Goal: Transaction & Acquisition: Purchase product/service

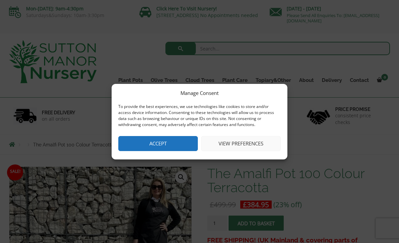
click at [238, 146] on button "View preferences" at bounding box center [241, 143] width 80 height 15
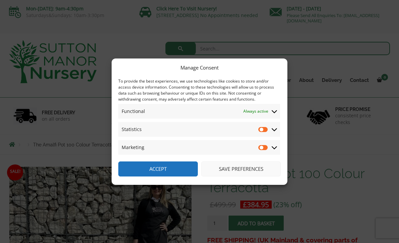
click at [245, 170] on button "Save preferences" at bounding box center [241, 168] width 80 height 15
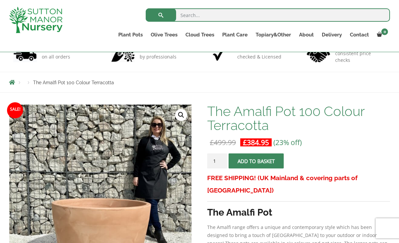
scroll to position [49, 0]
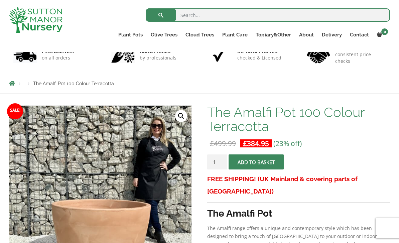
click at [0, 0] on link "Shallow Bowl Grande" at bounding box center [0, 0] width 0 height 0
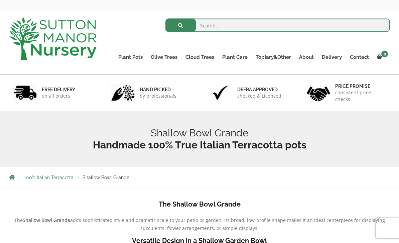
scroll to position [23, 0]
click at [0, 0] on link "Gnarled Multi Stem Olives" at bounding box center [0, 0] width 0 height 0
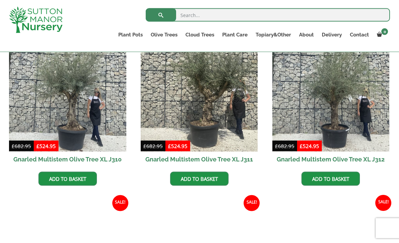
scroll to position [473, 0]
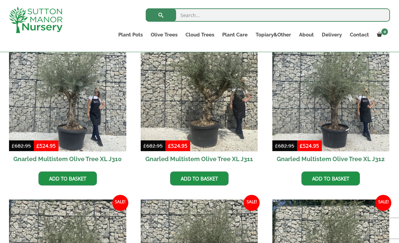
click at [0, 0] on link "Gnarled Olive Trees" at bounding box center [0, 0] width 0 height 0
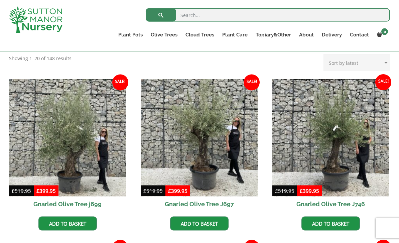
scroll to position [144, 0]
click at [213, 36] on link "Cloud Trees" at bounding box center [199, 34] width 37 height 9
click at [0, 0] on link "Ilex Crenata Cloud Trees" at bounding box center [0, 0] width 0 height 0
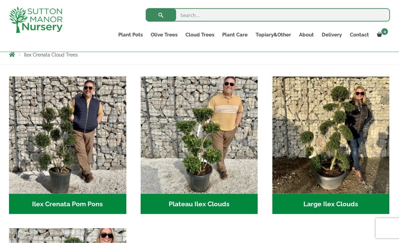
scroll to position [122, 0]
click at [0, 0] on link "Castlewellan" at bounding box center [0, 0] width 0 height 0
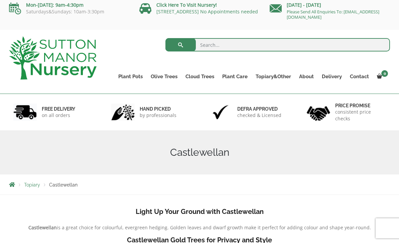
scroll to position [5, 0]
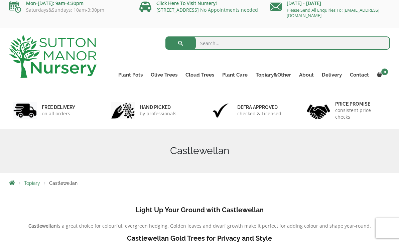
click at [0, 0] on link "Gnarled Plateau Olive Tree XL" at bounding box center [0, 0] width 0 height 0
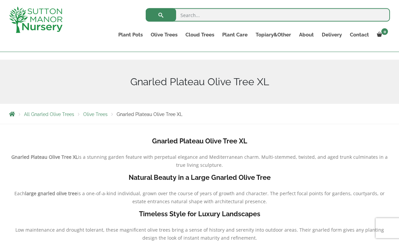
scroll to position [53, 0]
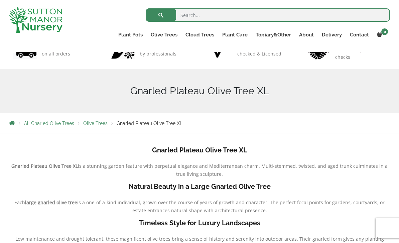
click at [0, 0] on link "Resin Bonded Pots" at bounding box center [0, 0] width 0 height 0
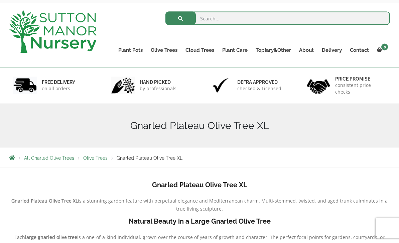
scroll to position [0, 0]
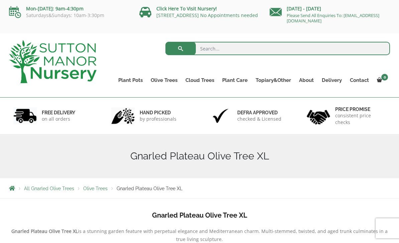
click at [137, 78] on link "Plant Pots" at bounding box center [130, 79] width 32 height 9
click at [0, 0] on link "Vietnamese Pots" at bounding box center [0, 0] width 0 height 0
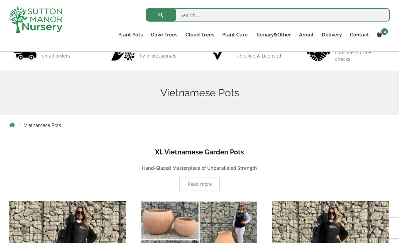
scroll to position [51, 0]
click at [138, 28] on ul "Plant Pots Resin Bonded Pots The Amalfi Pots The Milan Pots The Capri Pots The …" at bounding box center [252, 36] width 276 height 18
click at [135, 27] on ul "Plant Pots Resin Bonded Pots The Amalfi Pots The Milan Pots The Capri Pots The …" at bounding box center [252, 36] width 276 height 18
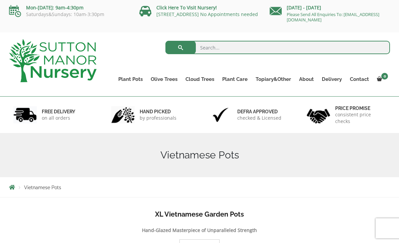
scroll to position [0, 0]
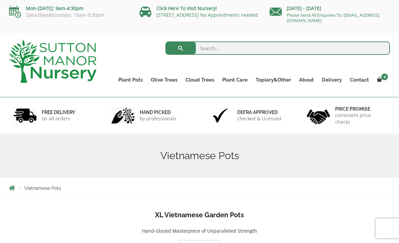
click at [0, 0] on link "The Old Stone Pots" at bounding box center [0, 0] width 0 height 0
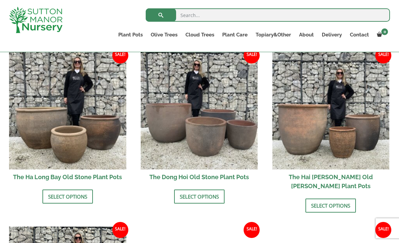
scroll to position [234, 0]
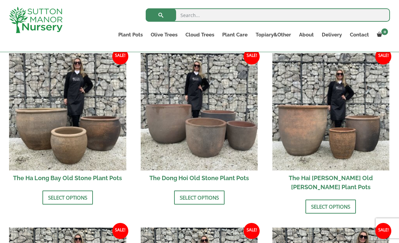
click at [97, 148] on img at bounding box center [67, 111] width 117 height 117
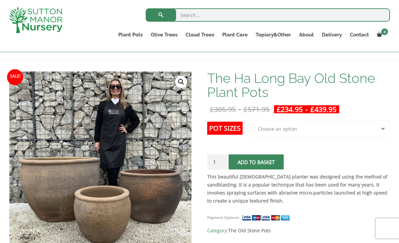
scroll to position [82, 0]
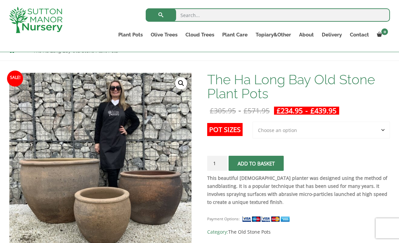
click at [374, 134] on select "Choose an option 3rd to Largest Pot In The Picture 2nd to Largest Pot In The Pi…" at bounding box center [321, 130] width 137 height 17
select select "2nd to Largest Pot In The Picture"
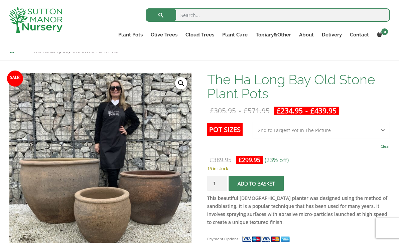
click at [348, 134] on select "Choose an option 3rd to Largest Pot In The Picture 2nd to Largest Pot In The Pi…" at bounding box center [321, 130] width 137 height 17
click at [0, 0] on link "Cylinders Traditionals" at bounding box center [0, 0] width 0 height 0
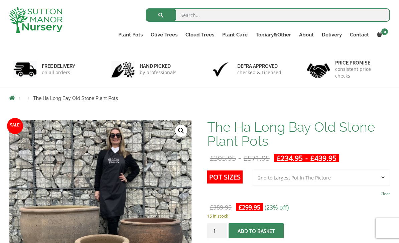
scroll to position [0, 0]
